Goal: Find specific page/section

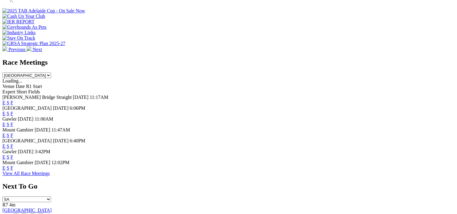
scroll to position [226, 0]
click at [13, 143] on link "F" at bounding box center [12, 145] width 3 height 5
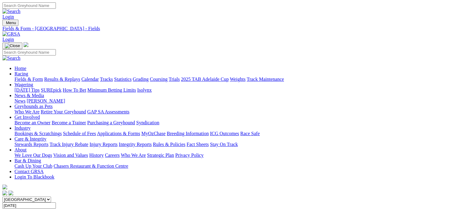
click at [74, 77] on link "Results & Replays" at bounding box center [62, 79] width 36 height 5
click at [27, 77] on link "Fields & Form" at bounding box center [29, 79] width 28 height 5
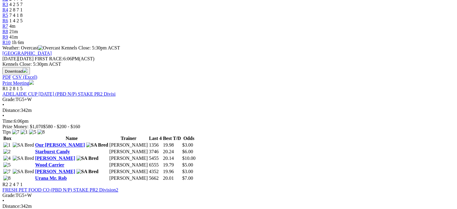
scroll to position [221, 0]
